Goal: Information Seeking & Learning: Learn about a topic

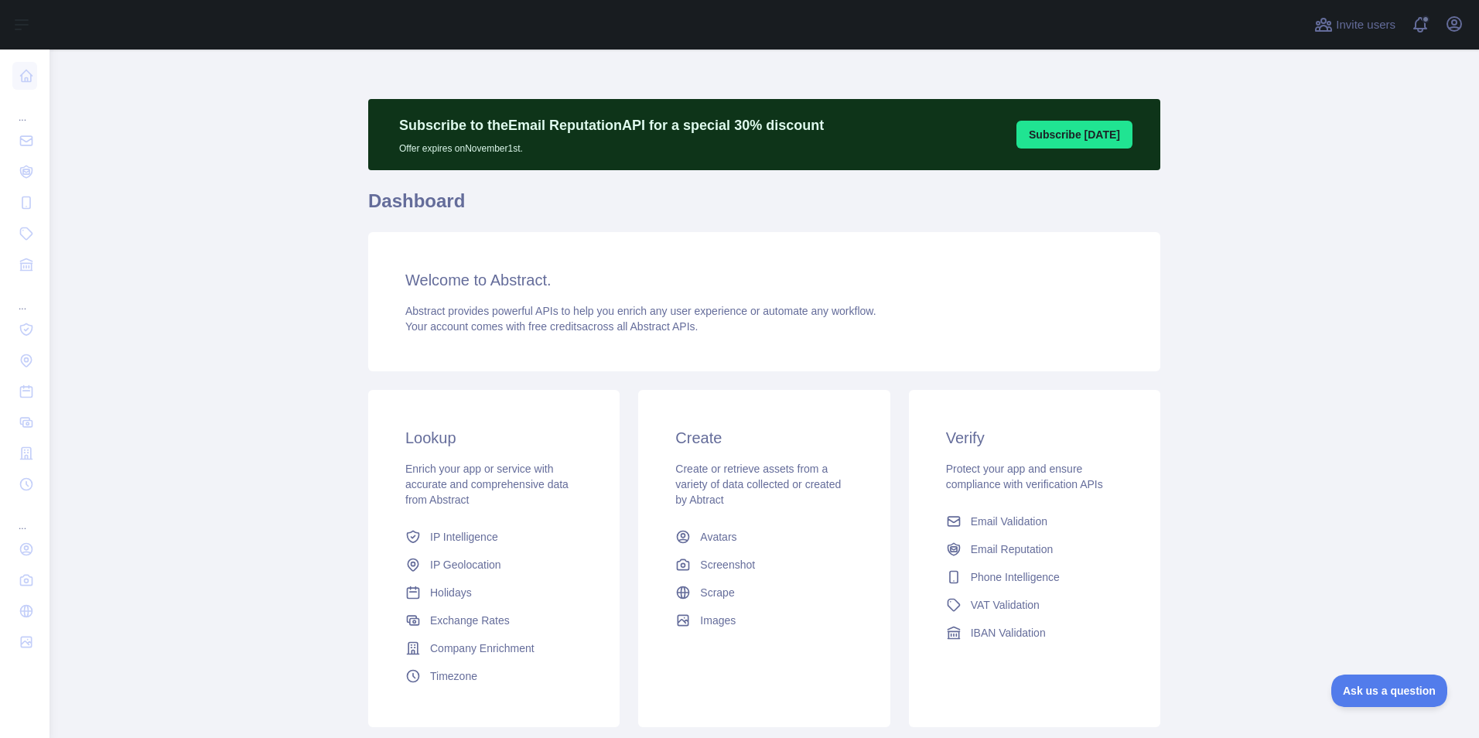
click at [1068, 140] on button "Subscribe [DATE]" at bounding box center [1075, 135] width 116 height 28
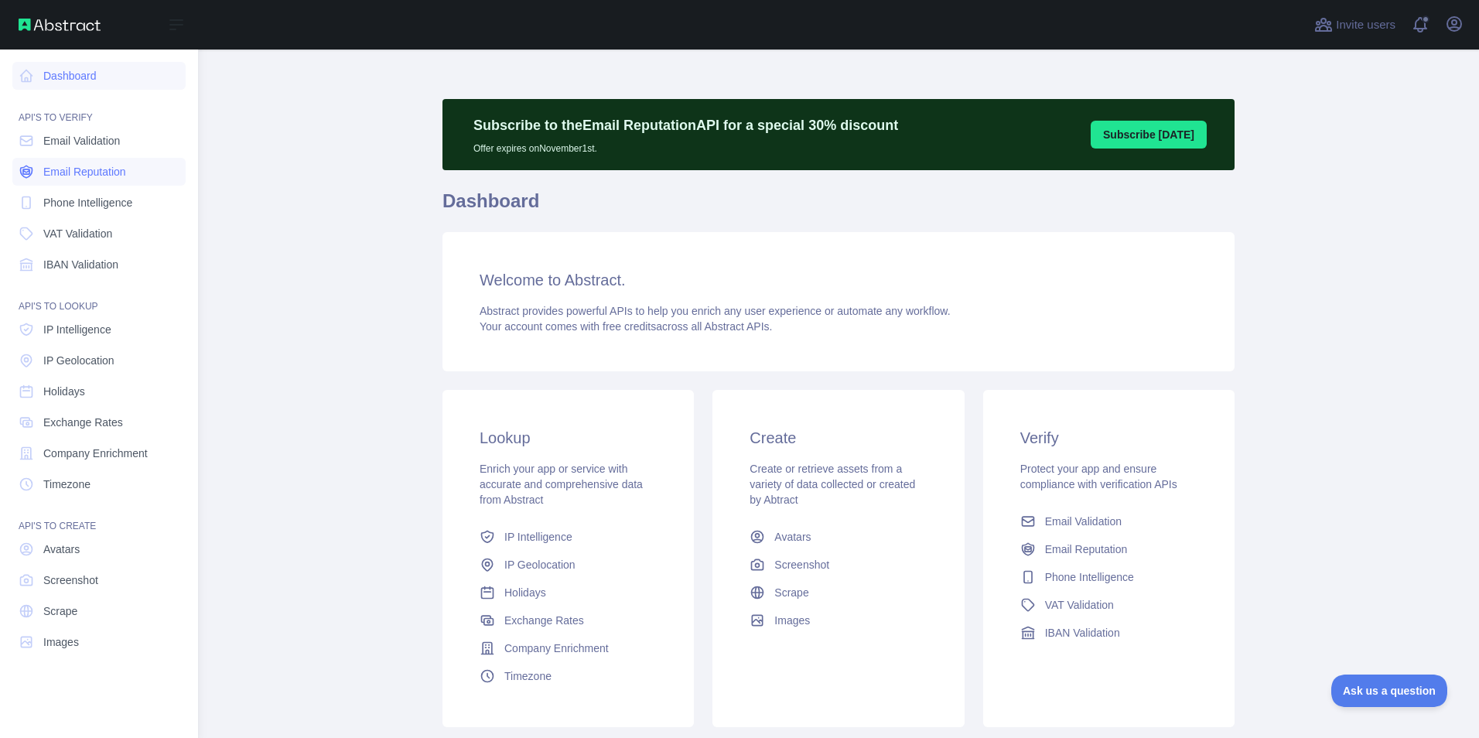
click at [50, 173] on span "Email Reputation" at bounding box center [84, 171] width 83 height 15
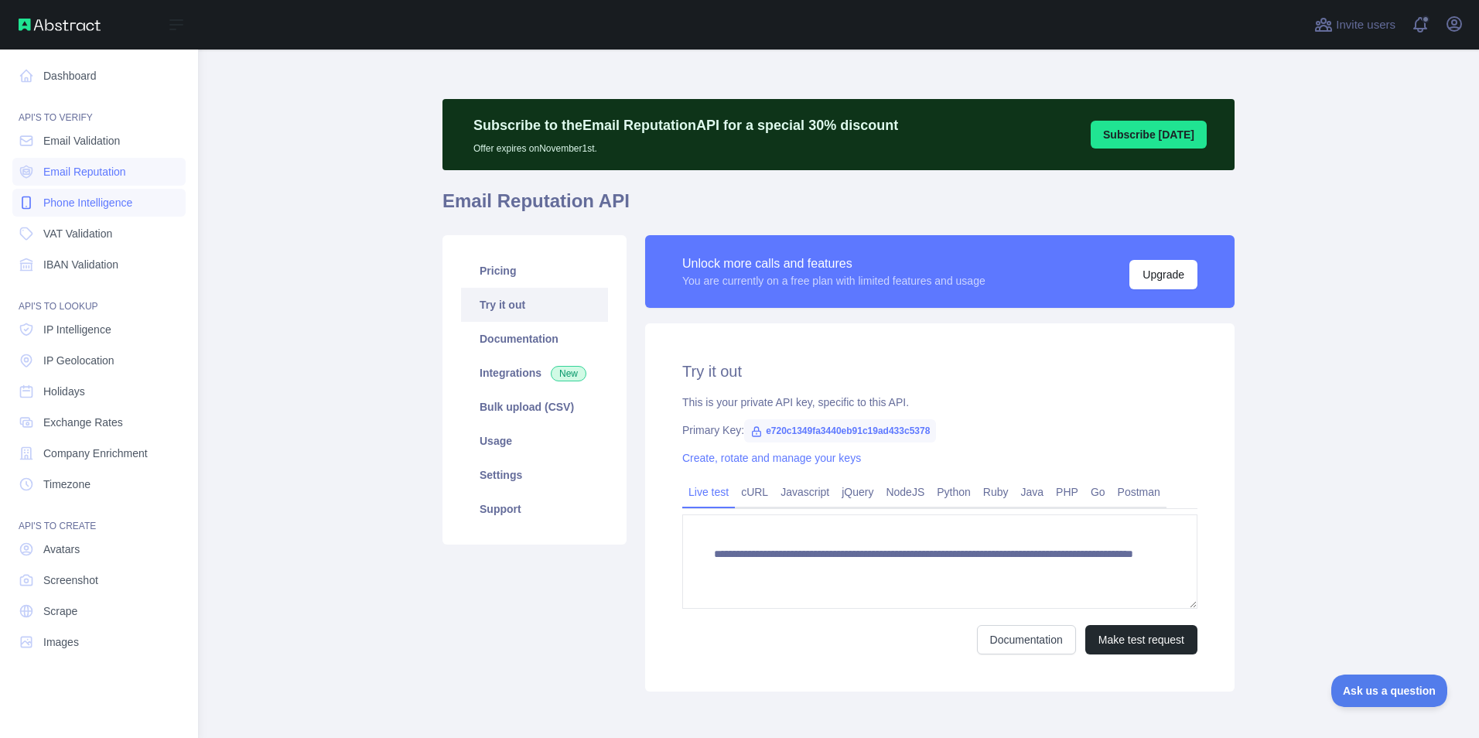
click at [61, 199] on span "Phone Intelligence" at bounding box center [87, 202] width 89 height 15
click at [75, 167] on span "Email Reputation" at bounding box center [84, 171] width 83 height 15
click at [74, 190] on link "Phone Intelligence" at bounding box center [98, 203] width 173 height 28
click at [86, 139] on span "Email Validation" at bounding box center [81, 140] width 77 height 15
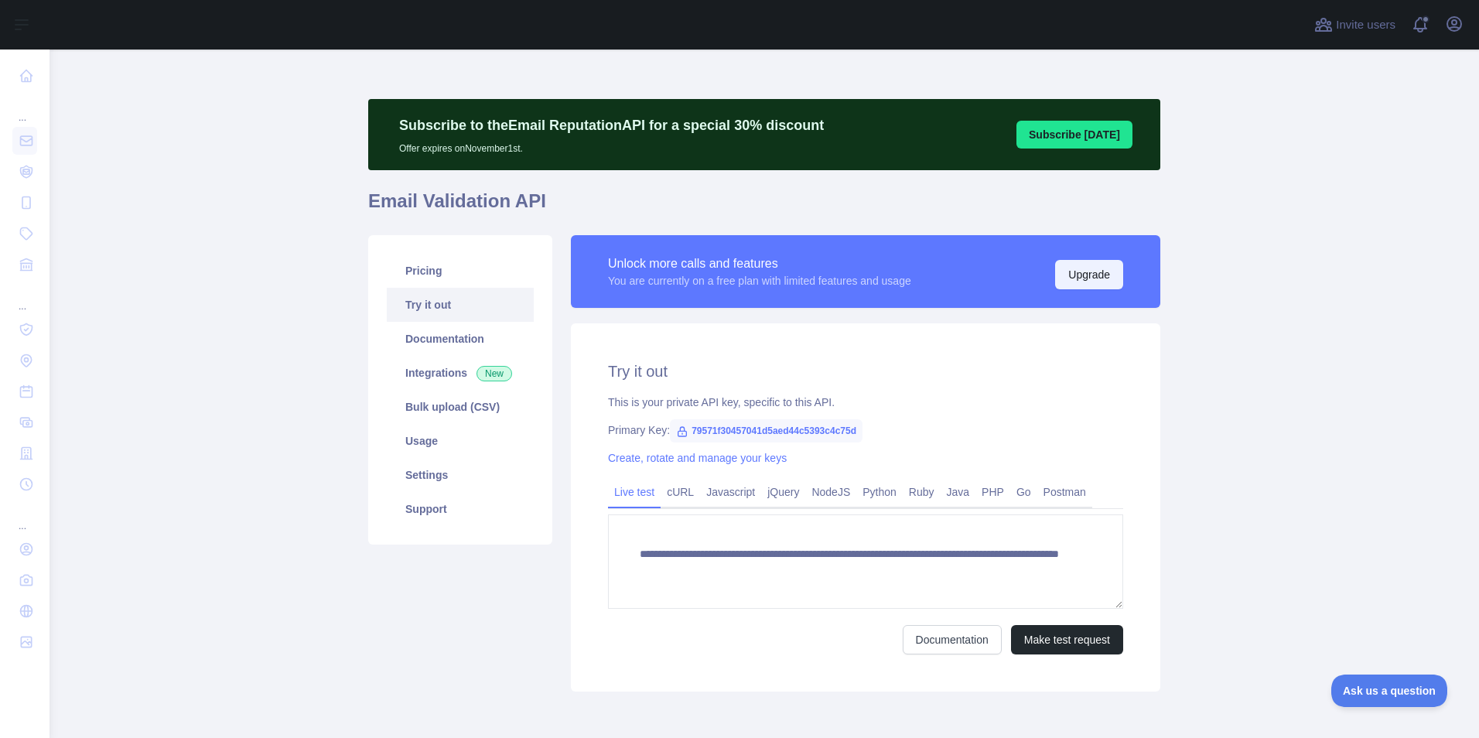
click at [1113, 265] on button "Upgrade" at bounding box center [1089, 274] width 68 height 29
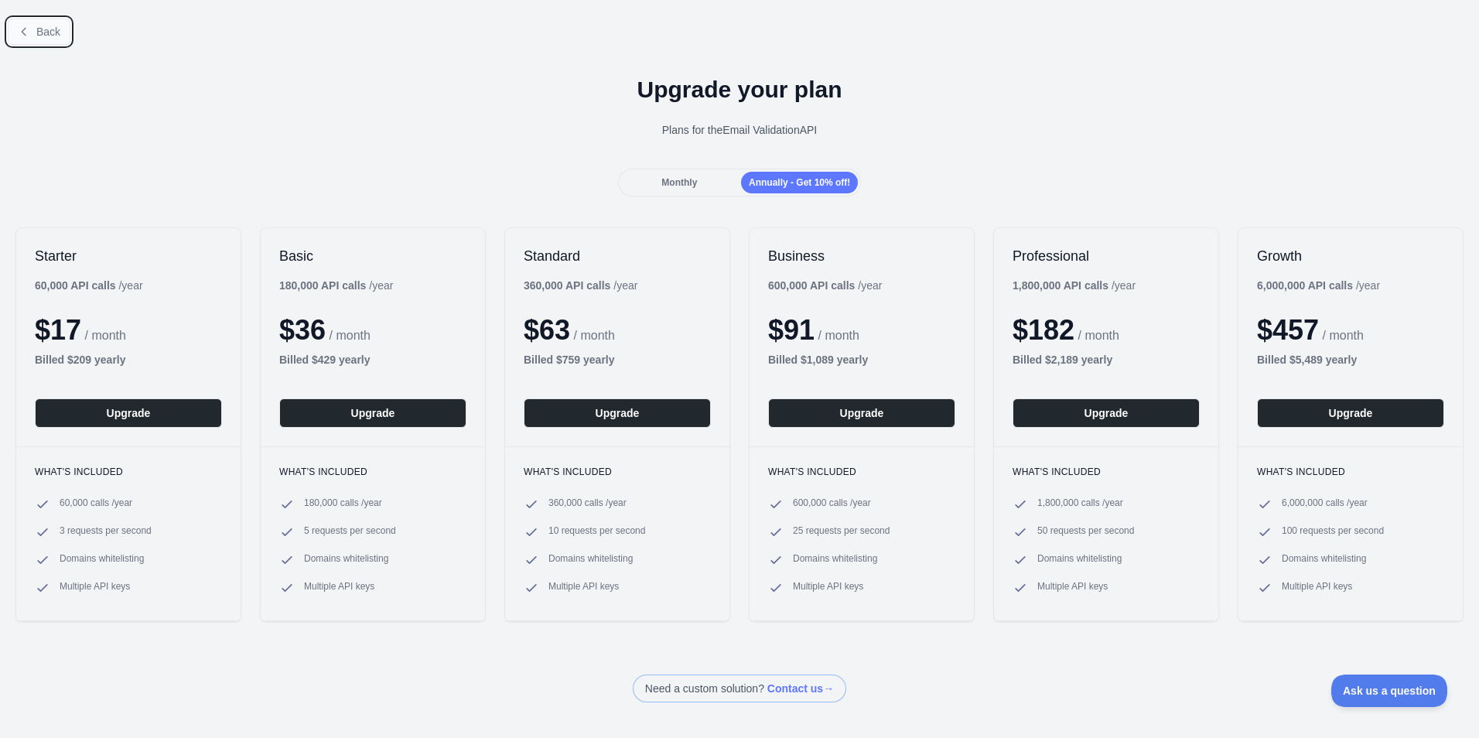
click at [26, 25] on button "Back" at bounding box center [39, 32] width 63 height 26
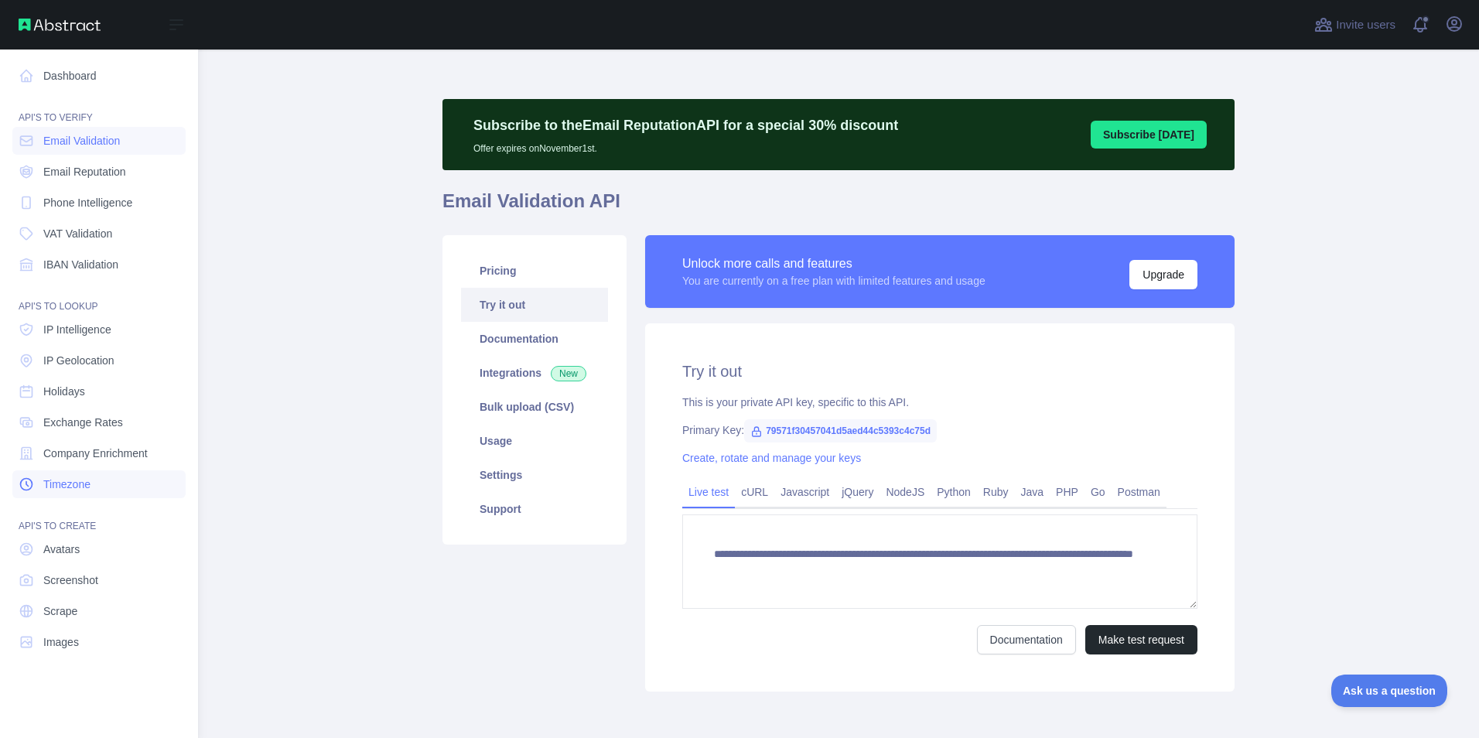
click at [89, 476] on link "Timezone" at bounding box center [98, 484] width 173 height 28
click at [95, 455] on span "Company Enrichment" at bounding box center [95, 453] width 104 height 15
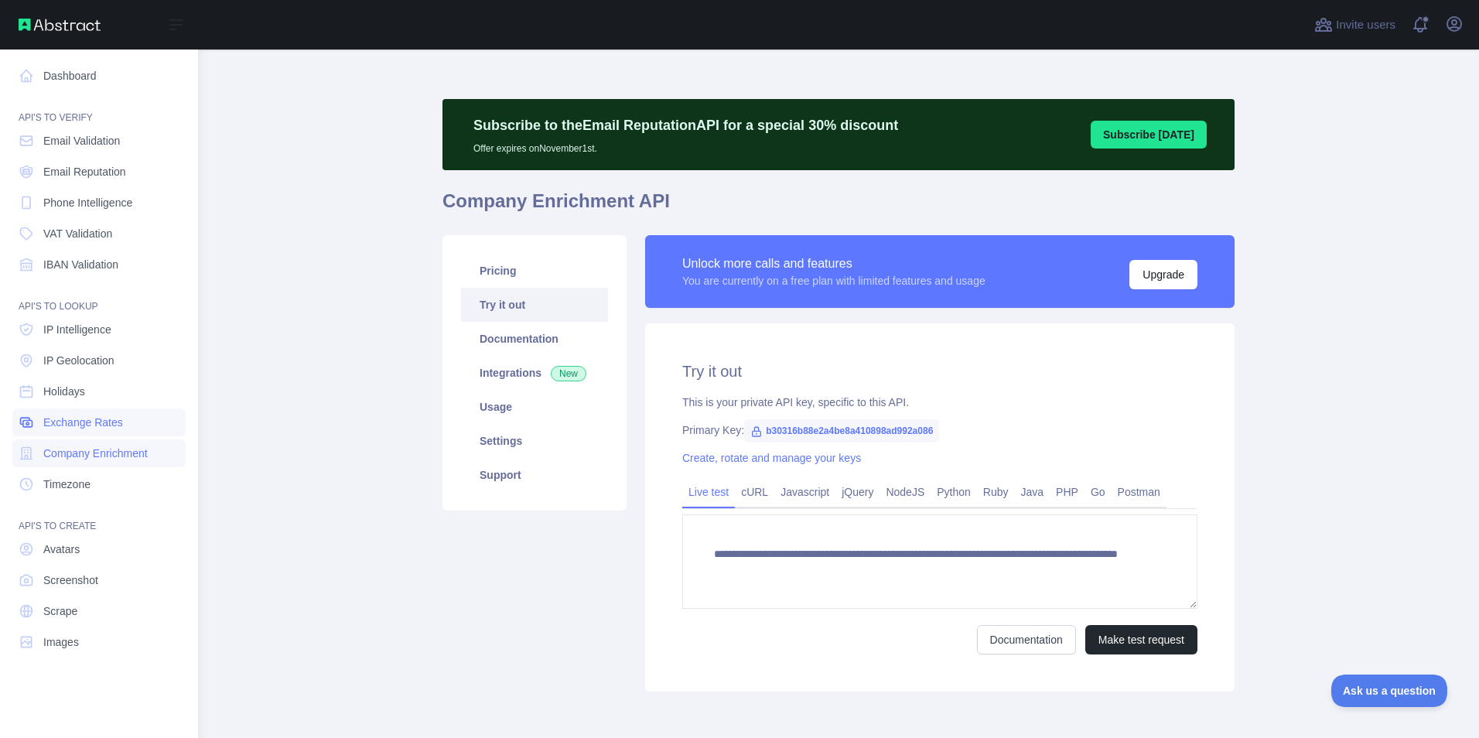
click at [88, 429] on span "Exchange Rates" at bounding box center [83, 422] width 80 height 15
click at [103, 354] on span "IP Geolocation" at bounding box center [78, 360] width 71 height 15
click at [94, 237] on span "VAT Validation" at bounding box center [77, 233] width 69 height 15
click at [109, 187] on nav "Dashboard API'S TO VERIFY Email Validation Email Reputation Phone Intelligence …" at bounding box center [98, 382] width 173 height 664
click at [109, 199] on span "Phone Intelligence" at bounding box center [87, 202] width 89 height 15
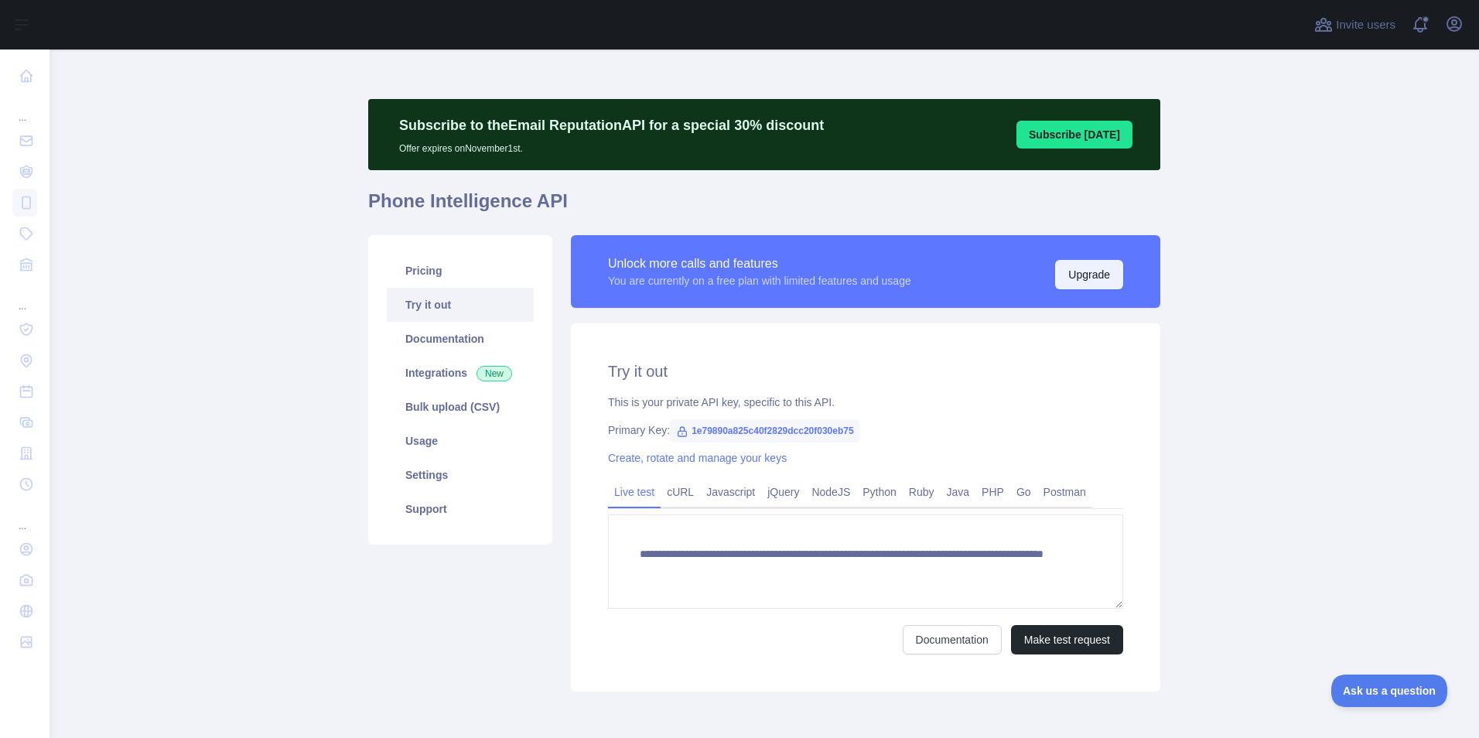
click at [1071, 270] on button "Upgrade" at bounding box center [1089, 274] width 68 height 29
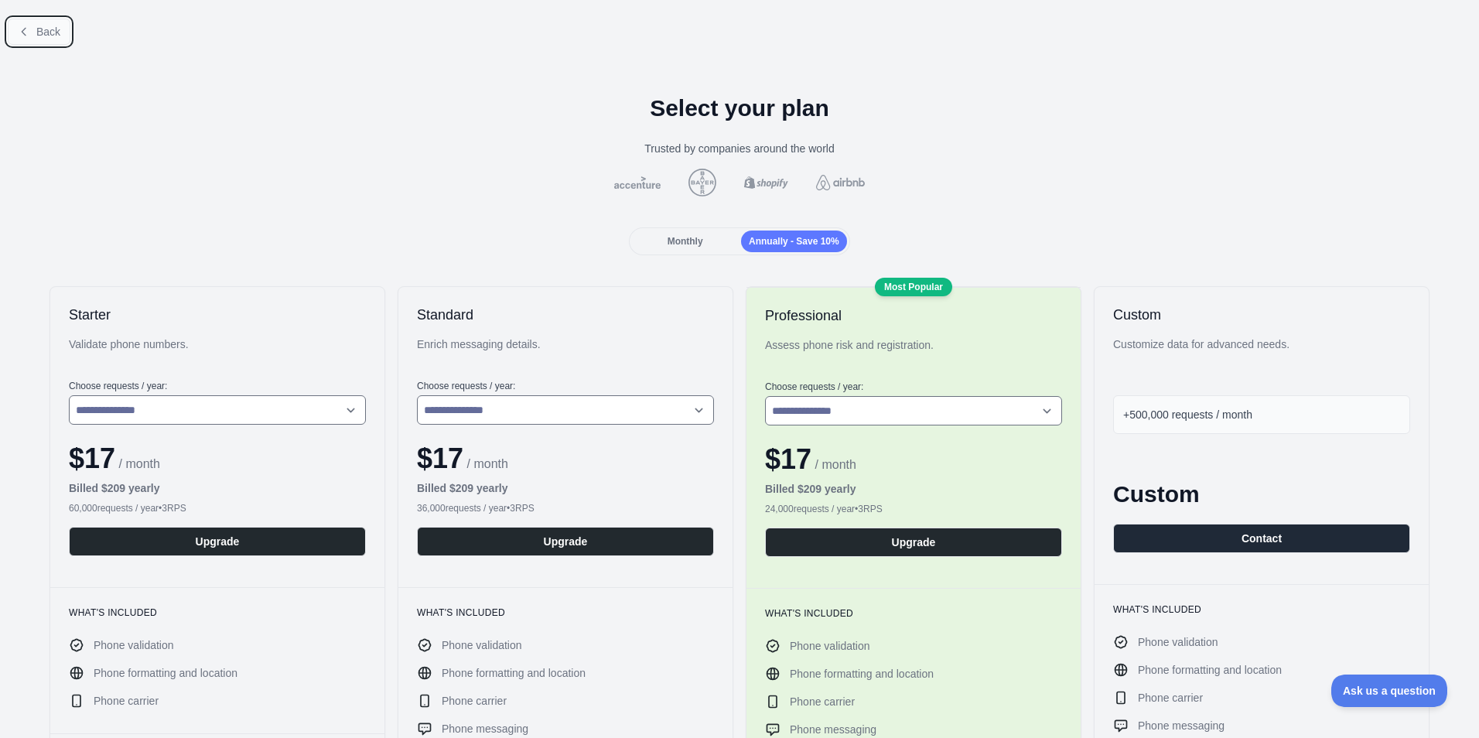
click at [46, 28] on span "Back" at bounding box center [48, 32] width 24 height 12
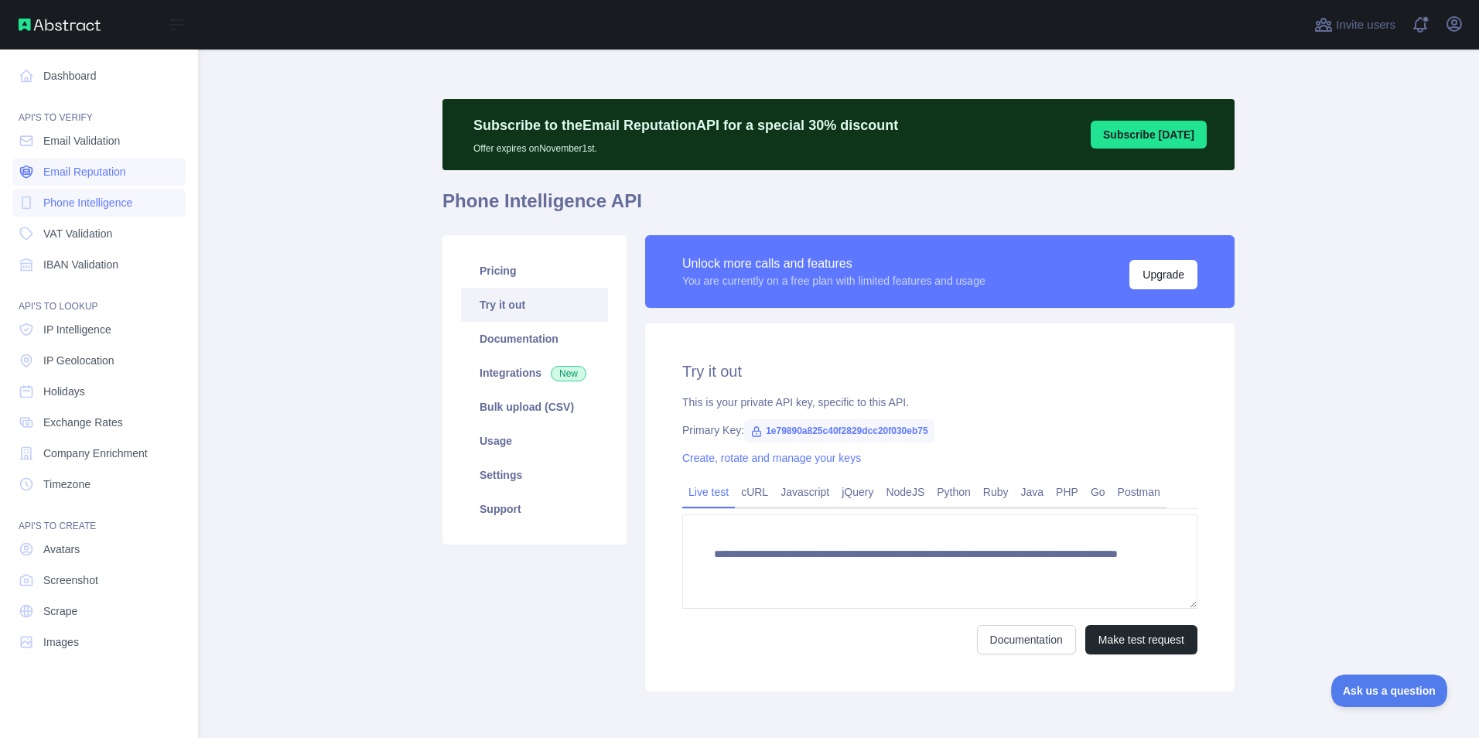
click at [96, 178] on span "Email Reputation" at bounding box center [84, 171] width 83 height 15
click at [78, 137] on span "Email Validation" at bounding box center [81, 140] width 77 height 15
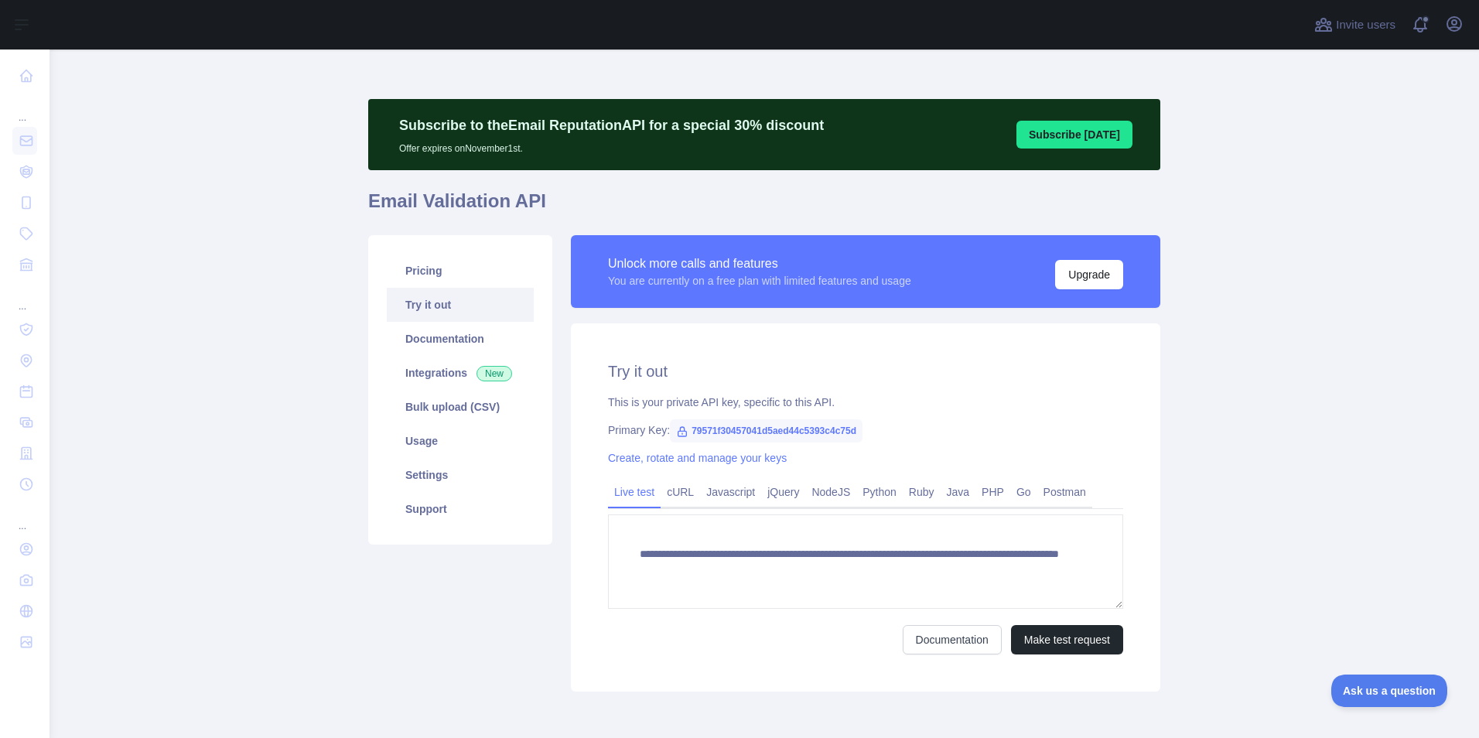
click at [751, 429] on span "79571f30457041d5aed44c5393c4c75d" at bounding box center [766, 430] width 193 height 23
copy span "79571f30457041d5aed44c5393c4c75d"
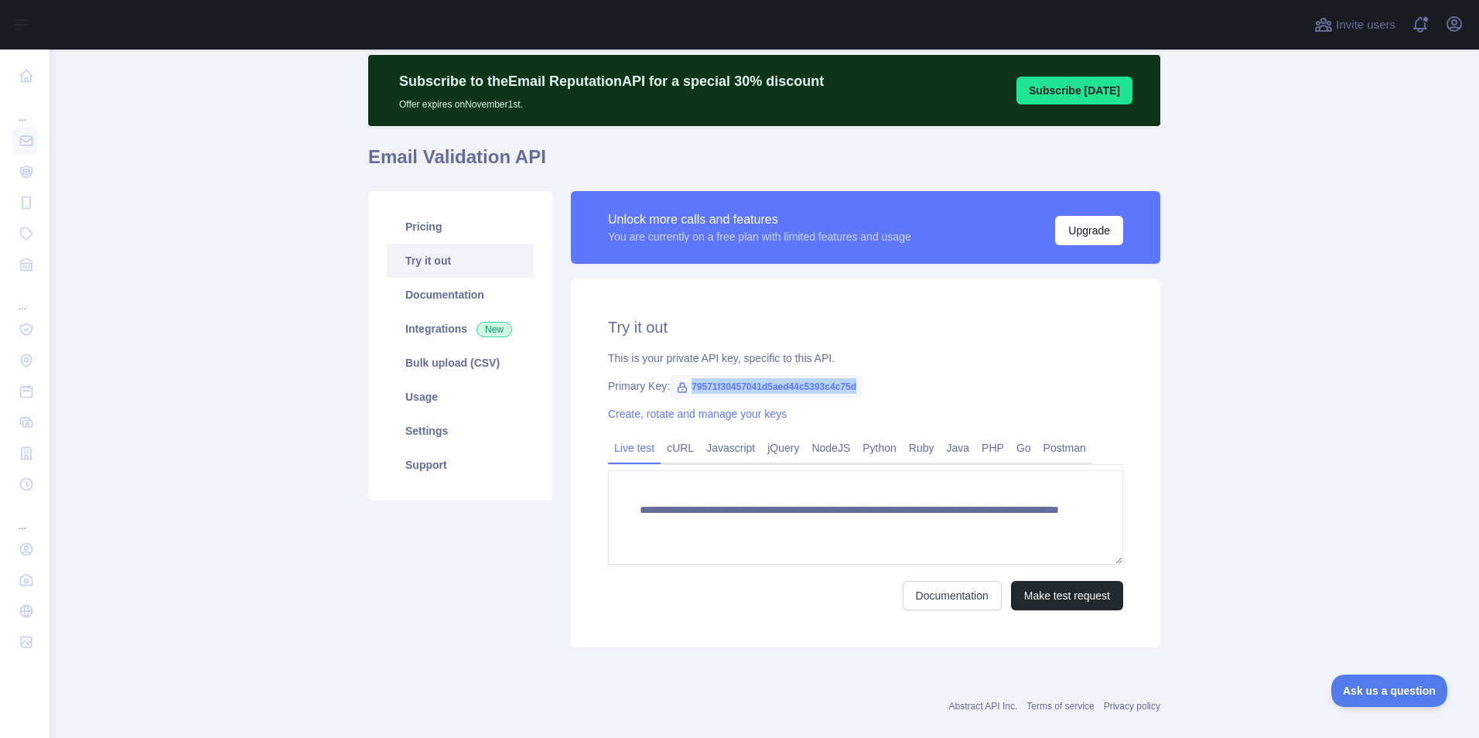
scroll to position [68, 0]
